Goal: Information Seeking & Learning: Learn about a topic

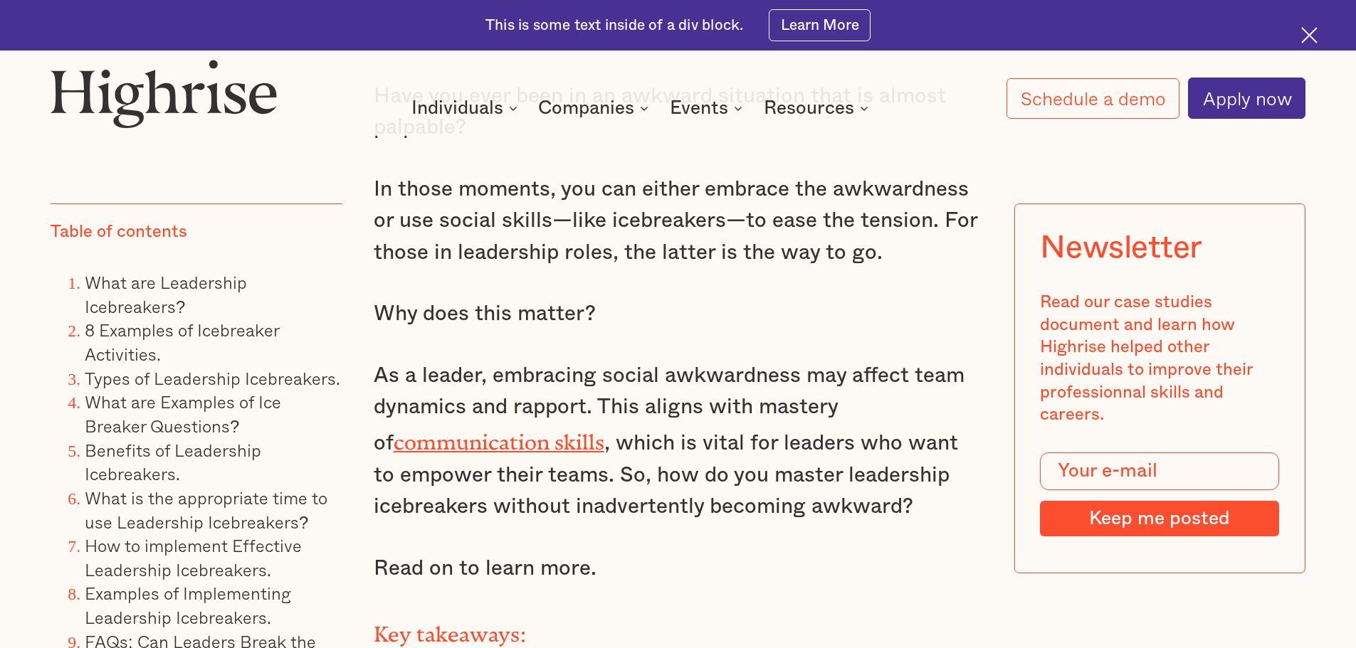
scroll to position [1352, 0]
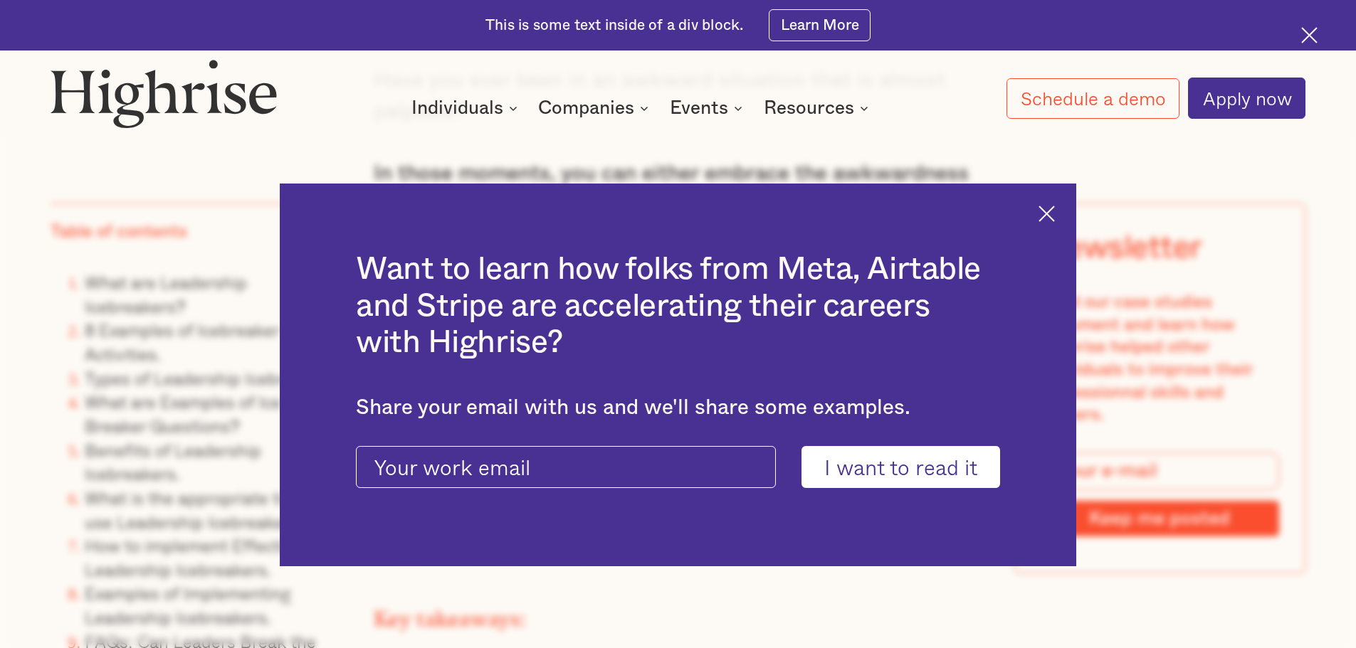
click at [1036, 213] on div "Want to learn how folks from Meta, Airtable and Stripe are accelerating their c…" at bounding box center [678, 376] width 796 height 384
click at [1046, 213] on div "Want to learn how folks from Meta, Airtable and Stripe are accelerating their c…" at bounding box center [678, 376] width 796 height 384
click at [1050, 213] on img at bounding box center [1046, 214] width 16 height 16
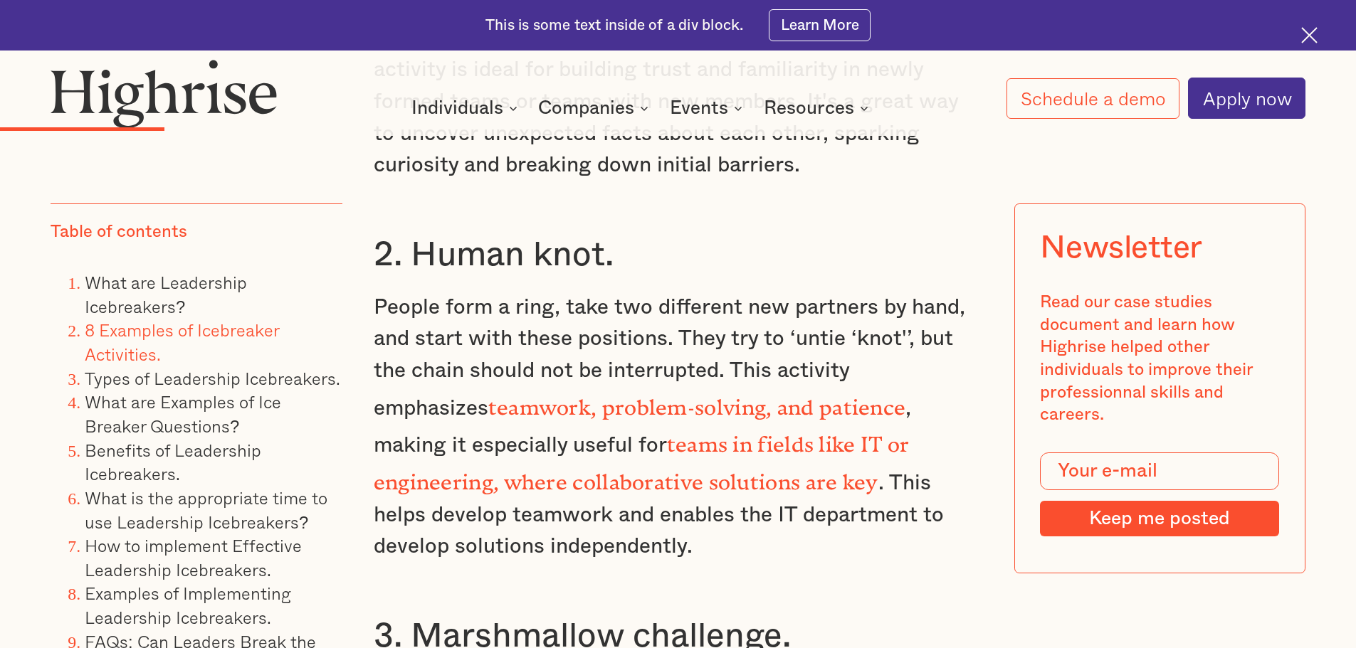
scroll to position [4412, 0]
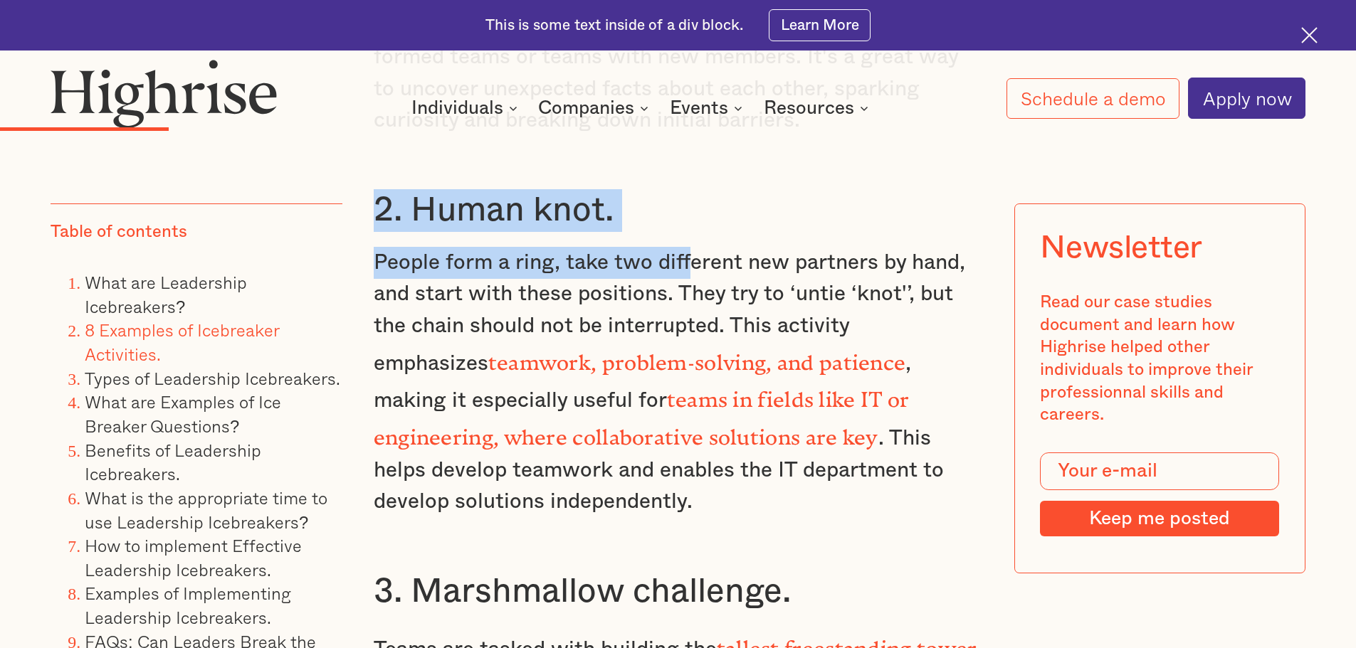
drag, startPoint x: 378, startPoint y: 226, endPoint x: 687, endPoint y: 251, distance: 310.6
click at [687, 251] on div "What are Leadership Icebreakers? Leadership icebreakers are team activities des…" at bounding box center [678, 473] width 609 height 3735
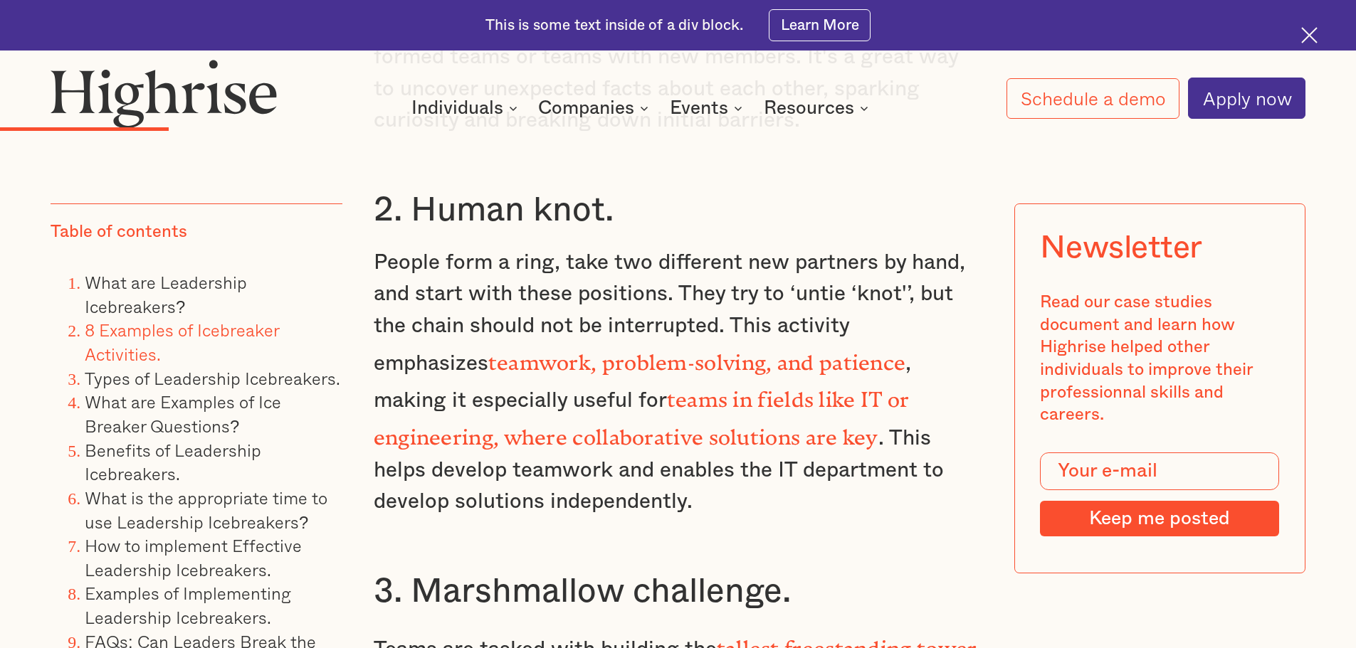
click at [688, 295] on p "People form a ring, take two different new partners by hand, and start with the…" at bounding box center [678, 382] width 609 height 271
click at [524, 517] on p "People form a ring, take two different new partners by hand, and start with the…" at bounding box center [678, 382] width 609 height 271
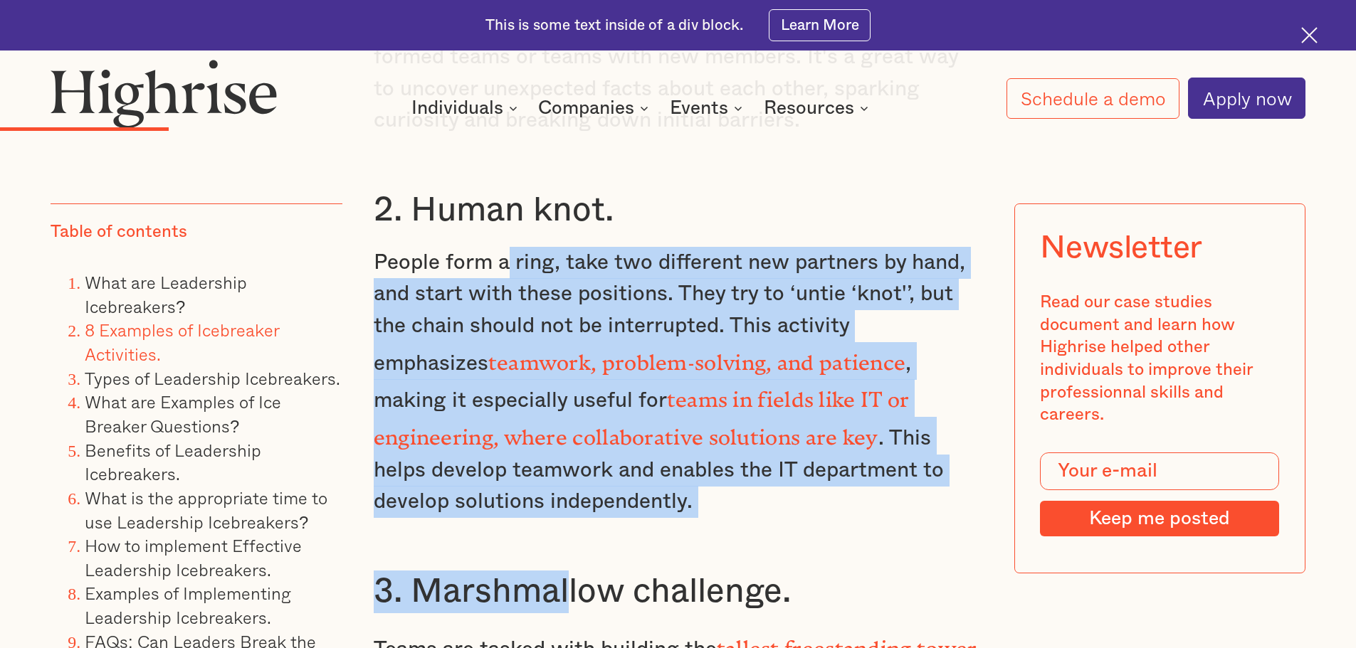
drag, startPoint x: 564, startPoint y: 518, endPoint x: 505, endPoint y: 273, distance: 252.3
click at [505, 273] on div "What are Leadership Icebreakers? Leadership icebreakers are team activities des…" at bounding box center [678, 473] width 609 height 3735
click at [437, 259] on p "People form a ring, take two different new partners by hand, and start with the…" at bounding box center [678, 382] width 609 height 271
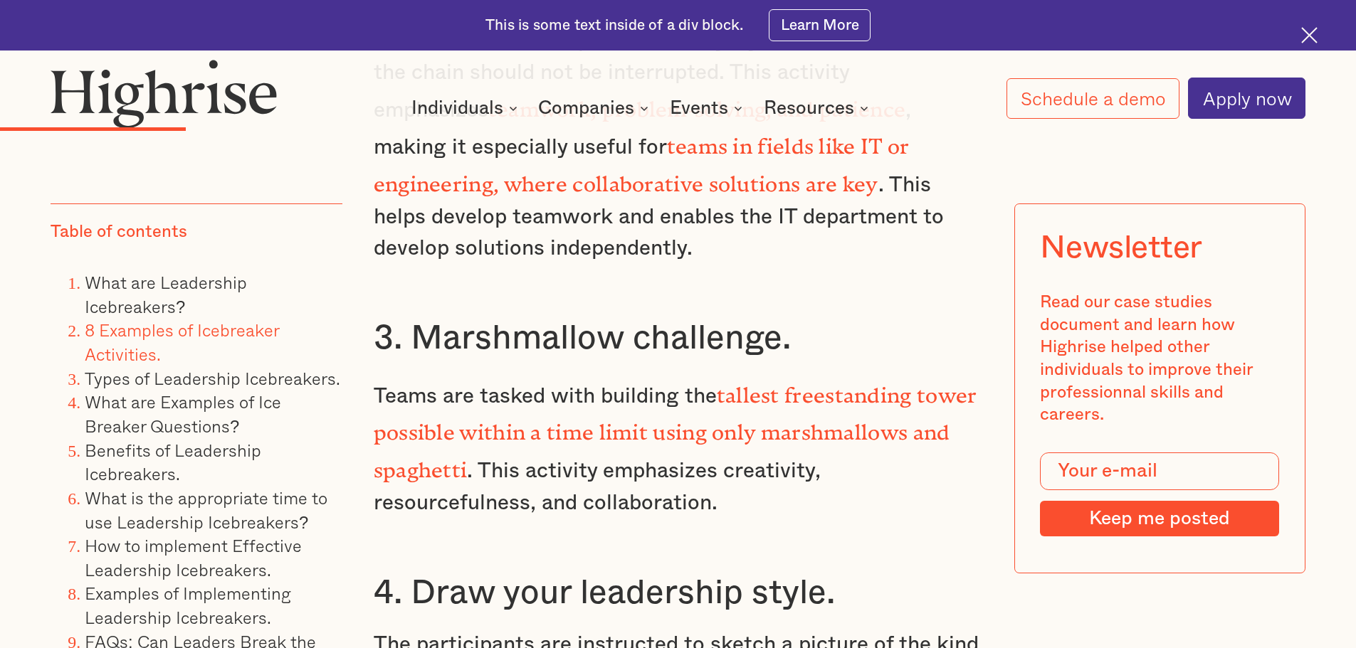
scroll to position [4697, 0]
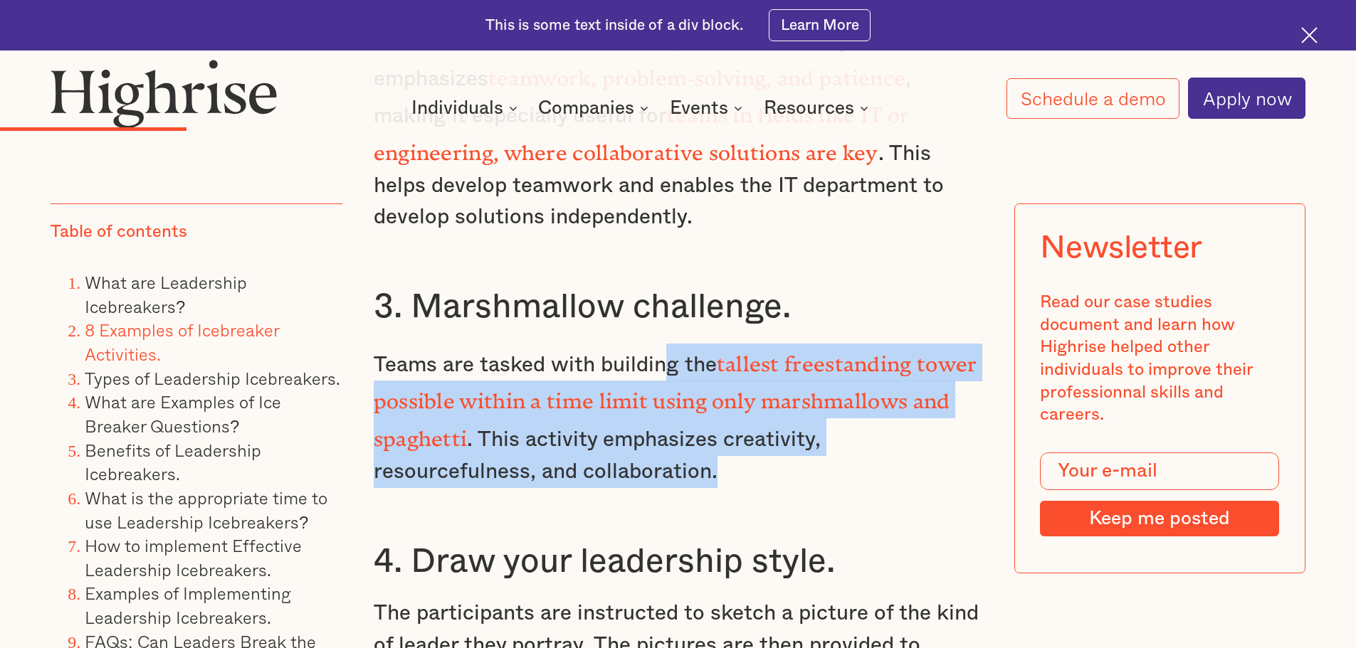
drag, startPoint x: 737, startPoint y: 460, endPoint x: 665, endPoint y: 336, distance: 143.2
click at [665, 336] on div "What are Leadership Icebreakers? Leadership icebreakers are team activities des…" at bounding box center [678, 188] width 609 height 3735
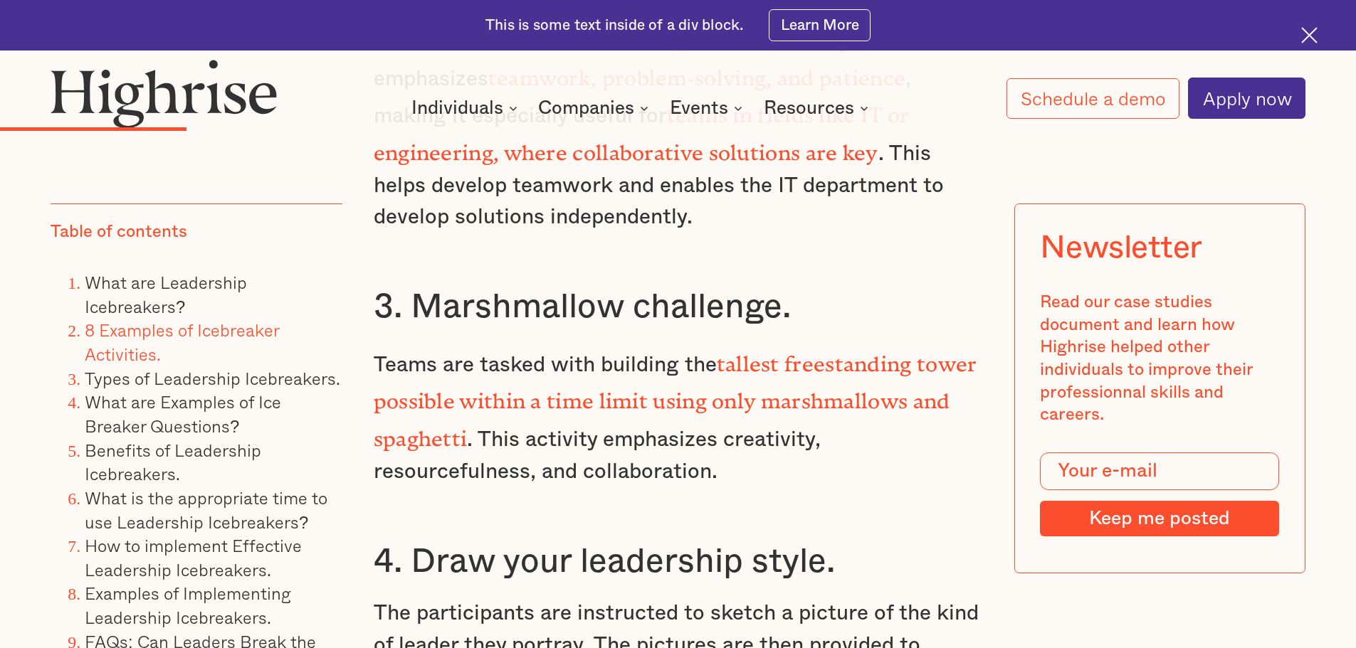
click at [577, 341] on div "What are Leadership Icebreakers? Leadership icebreakers are team activities des…" at bounding box center [678, 188] width 609 height 3735
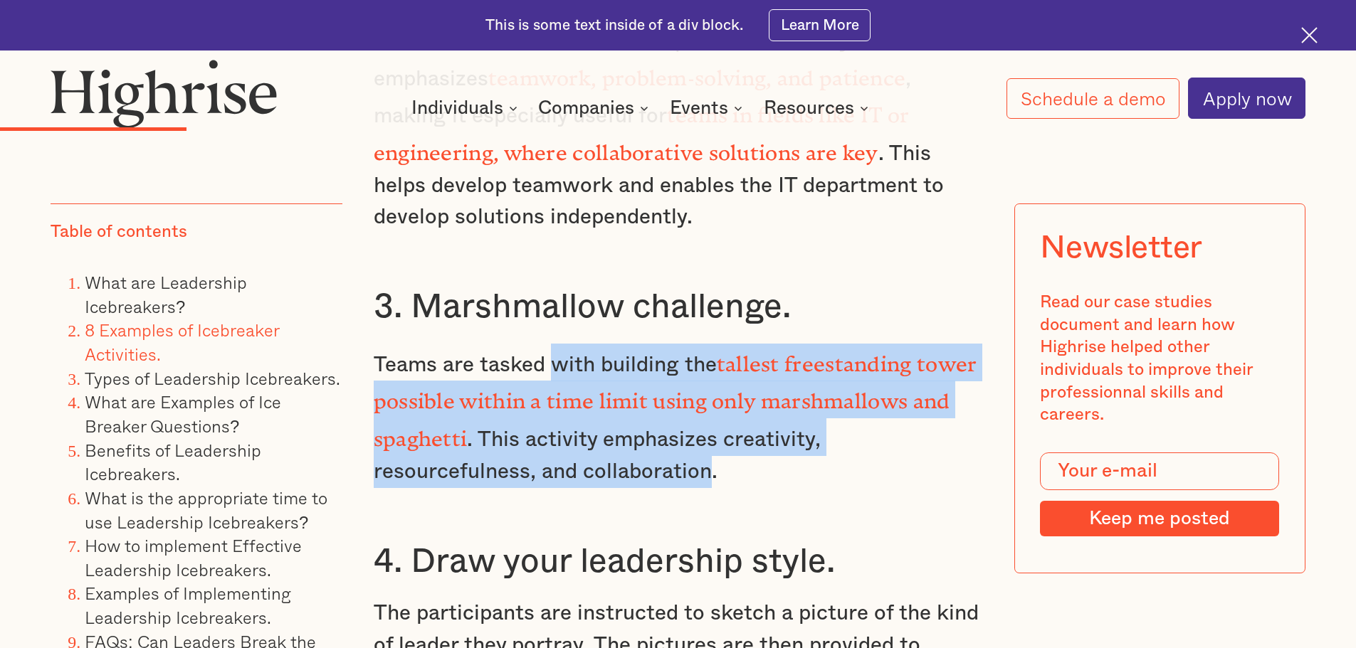
drag, startPoint x: 577, startPoint y: 341, endPoint x: 680, endPoint y: 473, distance: 166.8
click at [670, 466] on div "What are Leadership Icebreakers? Leadership icebreakers are team activities des…" at bounding box center [678, 188] width 609 height 3735
click at [702, 477] on p "Teams are tasked with building the tallest freestanding tower possible within a…" at bounding box center [678, 416] width 609 height 144
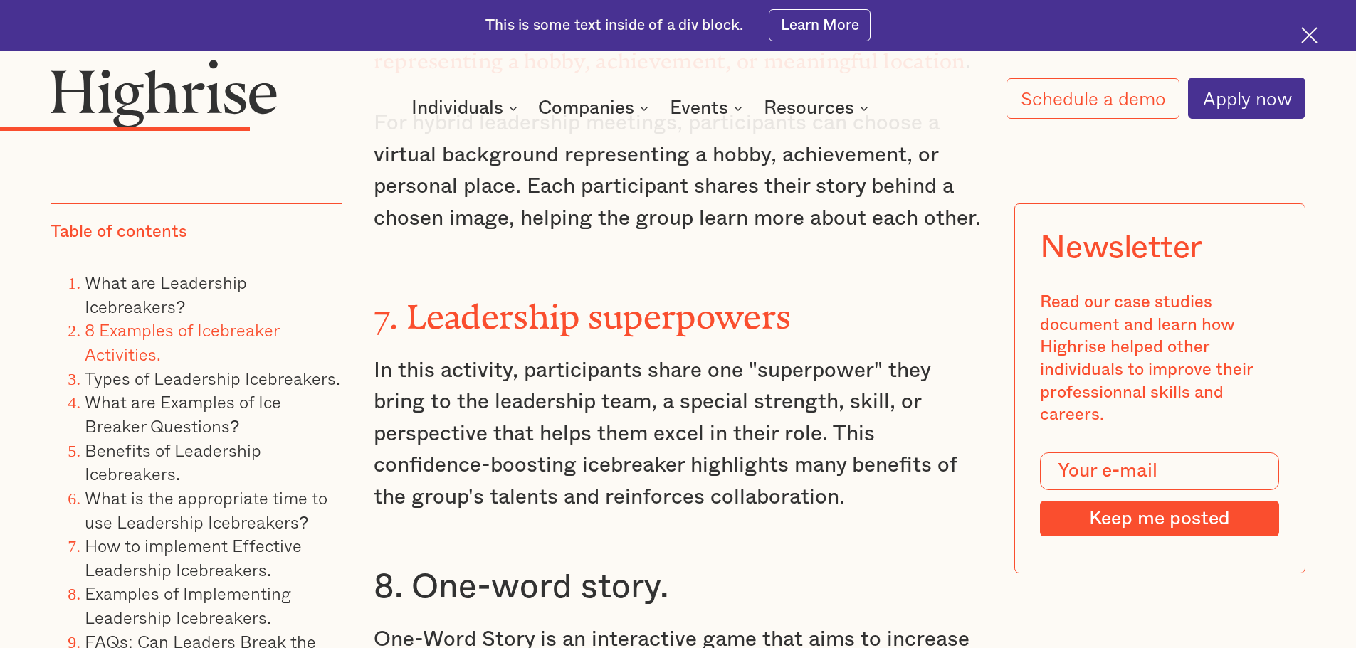
scroll to position [5906, 0]
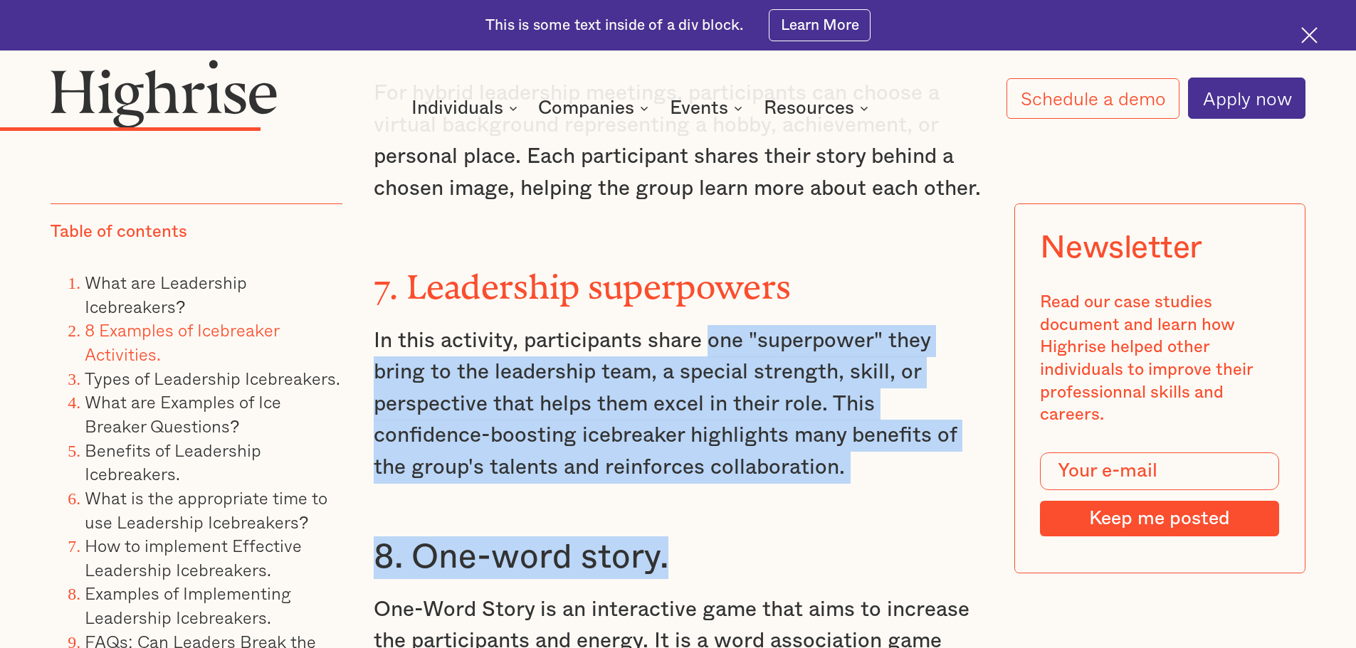
drag, startPoint x: 720, startPoint y: 468, endPoint x: 704, endPoint y: 305, distance: 164.4
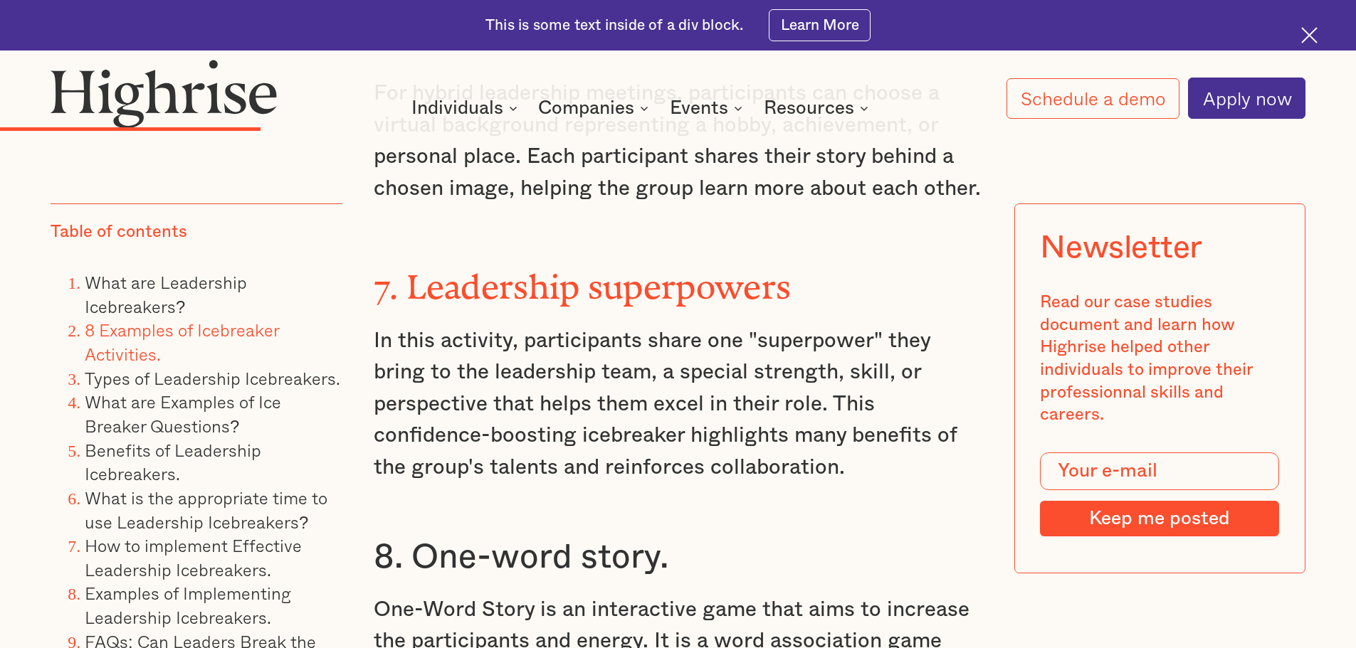
click at [600, 325] on p "In this activity, participants share one "superpower" they bring to the leaders…" at bounding box center [678, 404] width 609 height 159
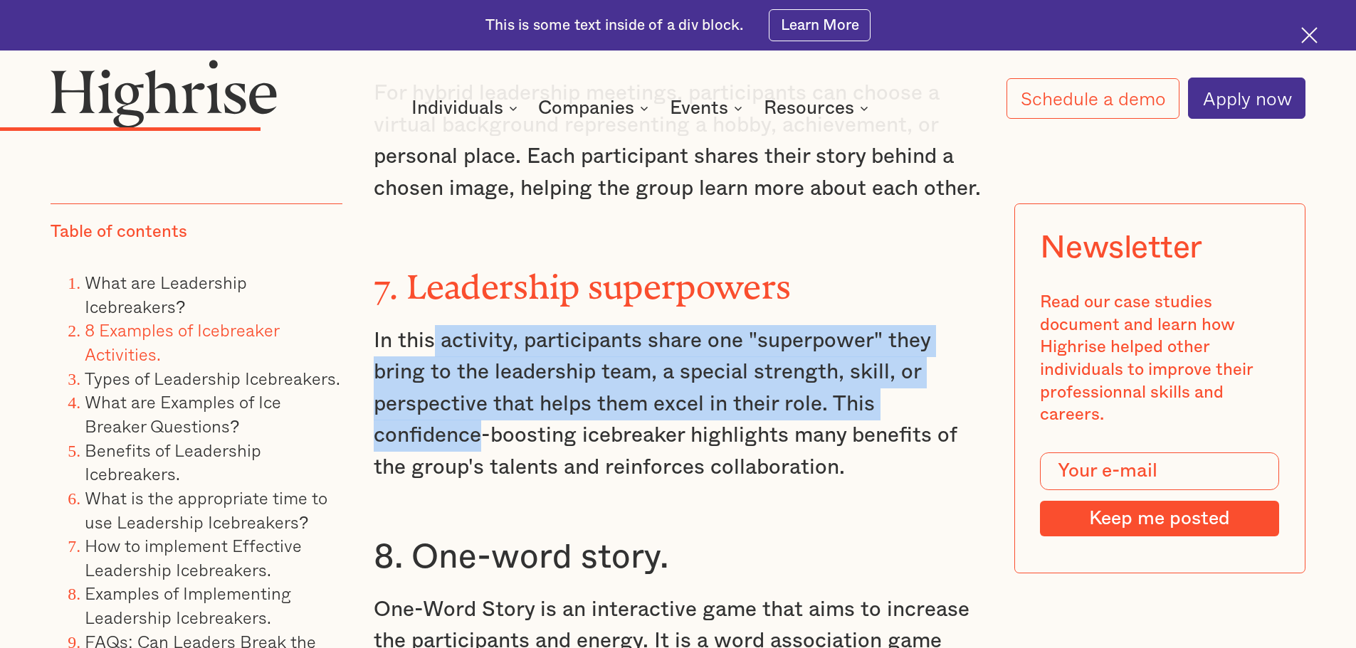
drag, startPoint x: 434, startPoint y: 296, endPoint x: 474, endPoint y: 395, distance: 106.6
click at [474, 395] on p "In this activity, participants share one "superpower" they bring to the leaders…" at bounding box center [678, 404] width 609 height 159
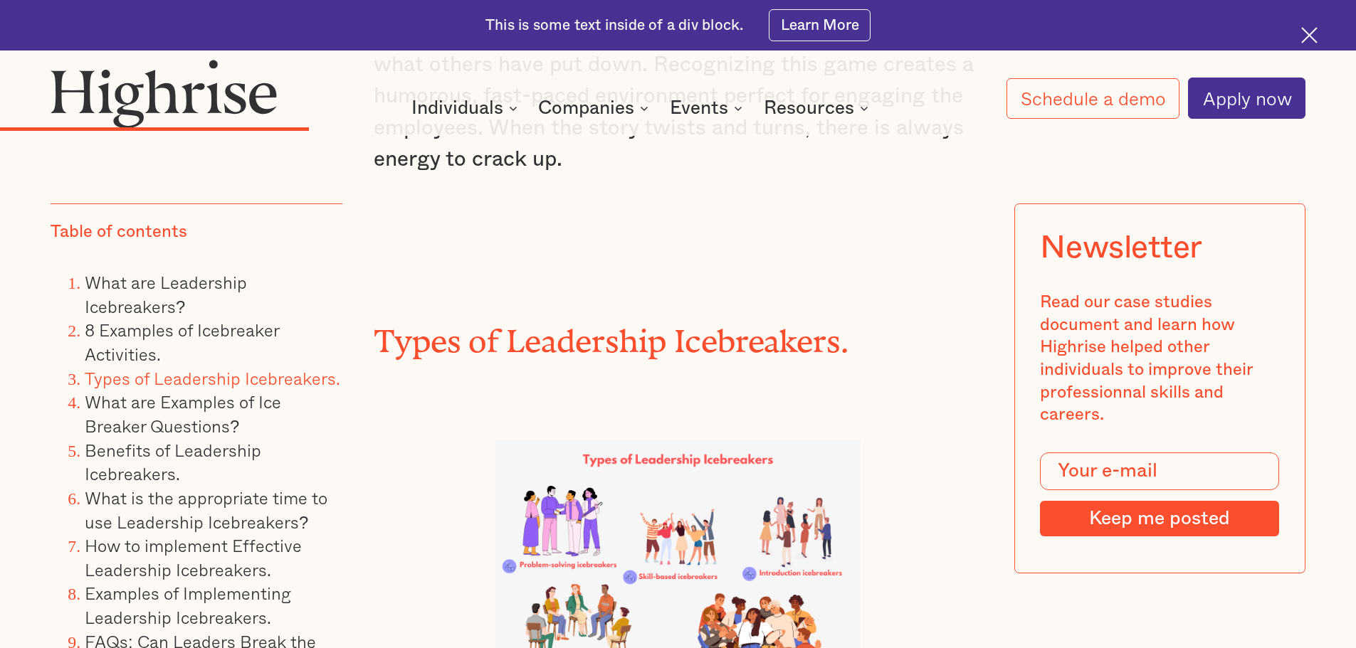
scroll to position [7187, 0]
